Goal: Information Seeking & Learning: Check status

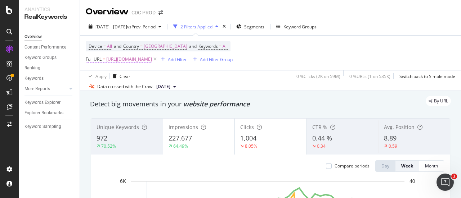
click at [152, 59] on span "[URL][DOMAIN_NAME]" at bounding box center [129, 59] width 46 height 10
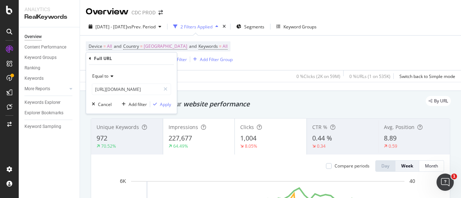
click at [221, 72] on div "Apply Clear 0 % Clicks ( 2K on 59M ) 0 % URLs ( 1 on 535K ) Switch back to Simp…" at bounding box center [270, 76] width 381 height 12
